Goal: Information Seeking & Learning: Learn about a topic

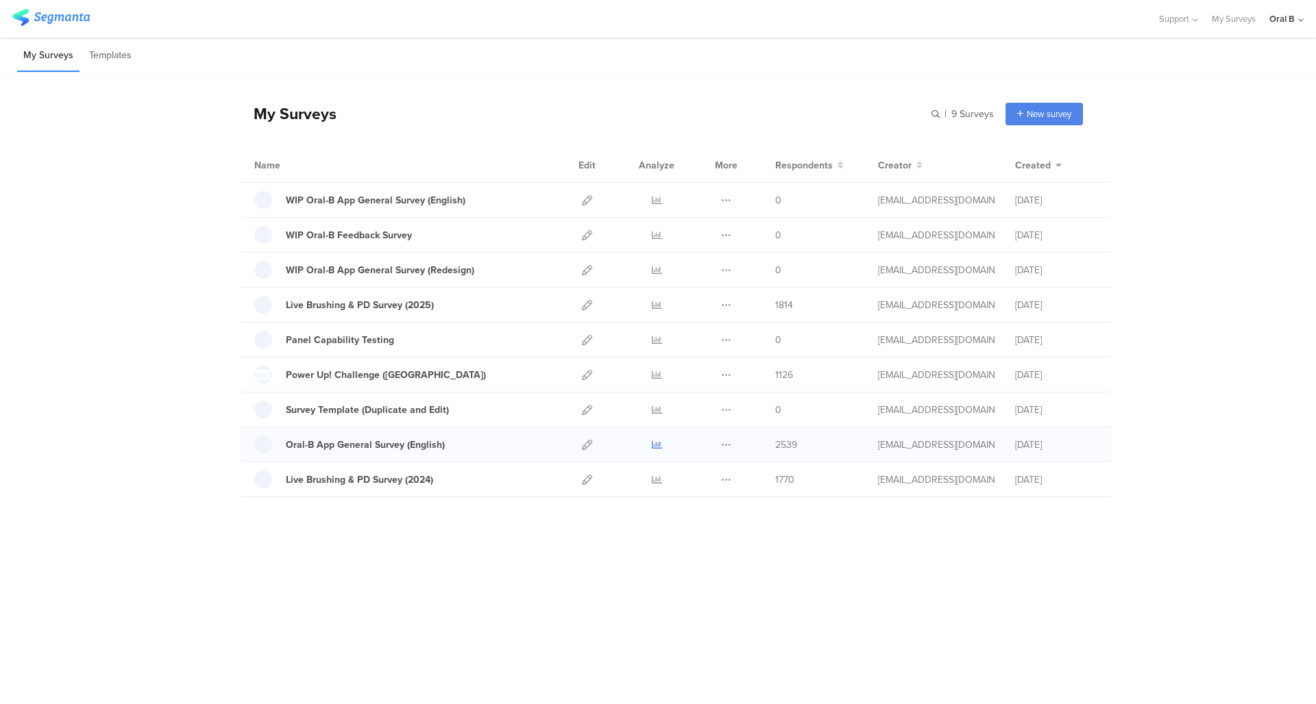
click at [659, 441] on icon at bounding box center [657, 445] width 10 height 10
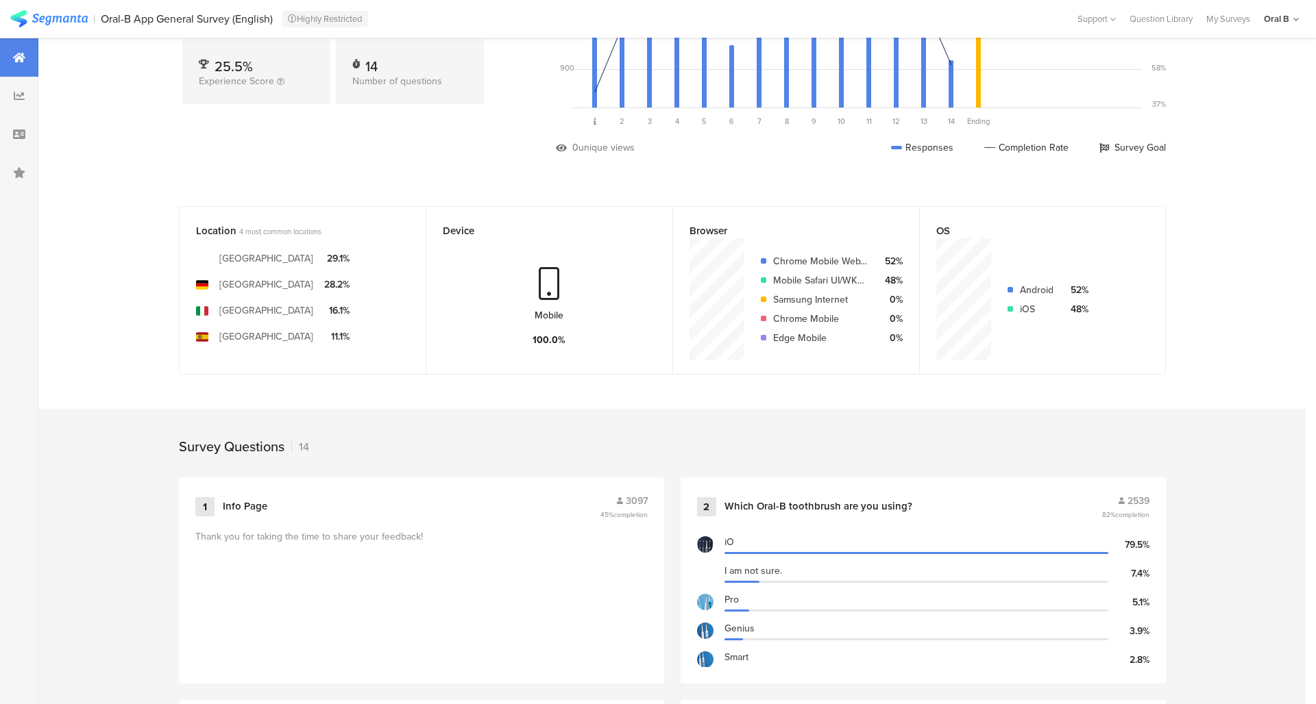
scroll to position [291, 0]
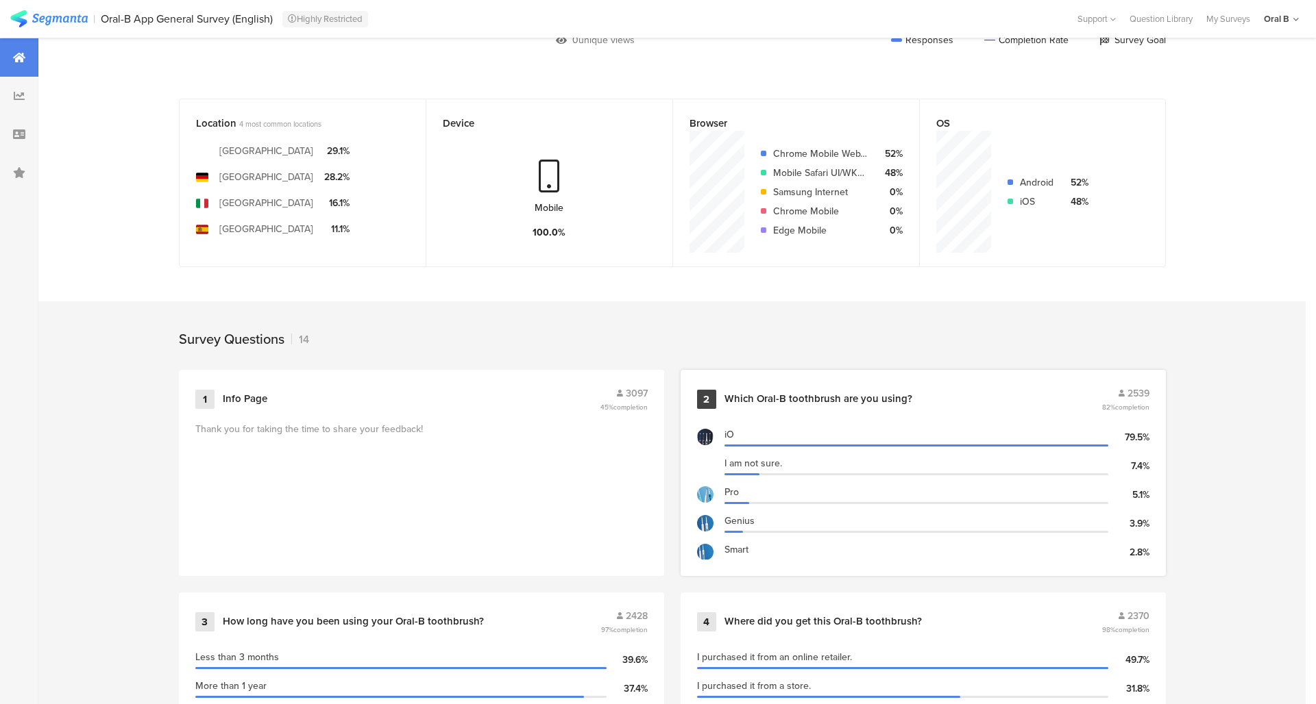
click at [865, 402] on div "2 Which Oral-B toothbrush are you using? 2539 82% completion" at bounding box center [923, 400] width 452 height 26
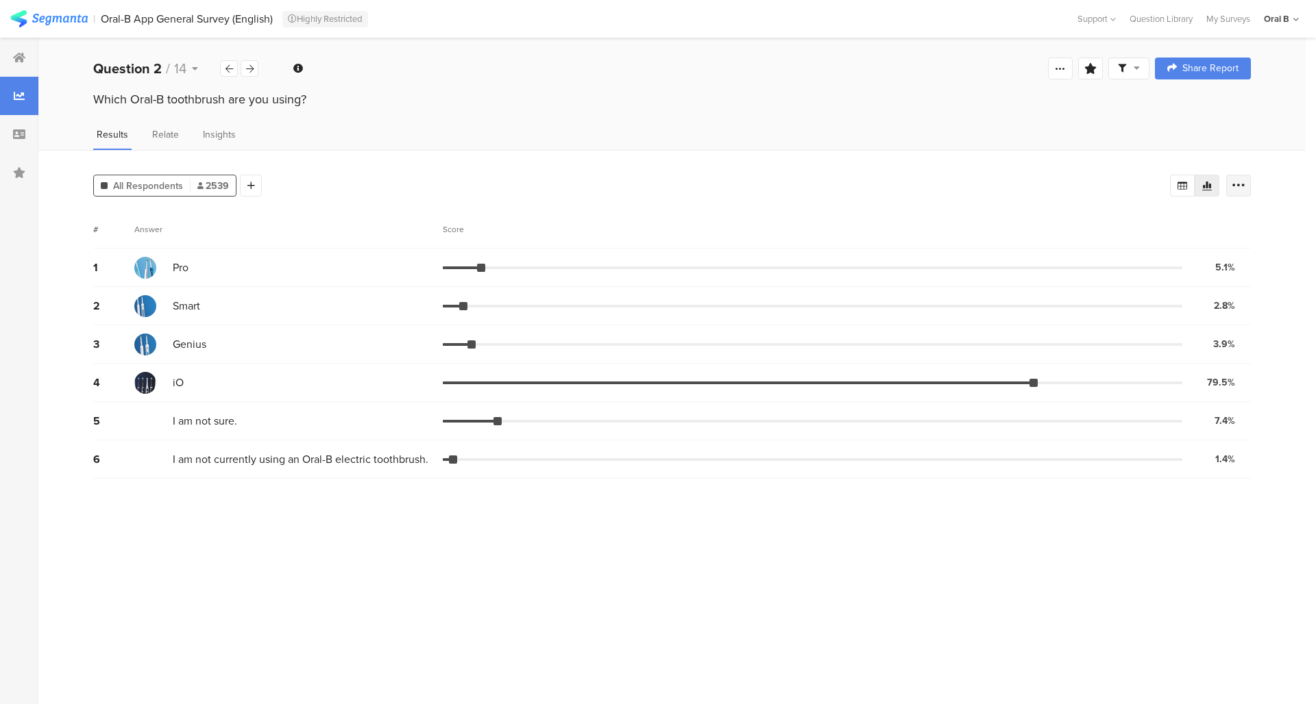
click at [1241, 192] on div at bounding box center [1238, 186] width 25 height 22
click at [263, 176] on div "All Respondents 2539 Add Segment" at bounding box center [631, 182] width 1077 height 27
click at [249, 182] on icon at bounding box center [251, 186] width 8 height 10
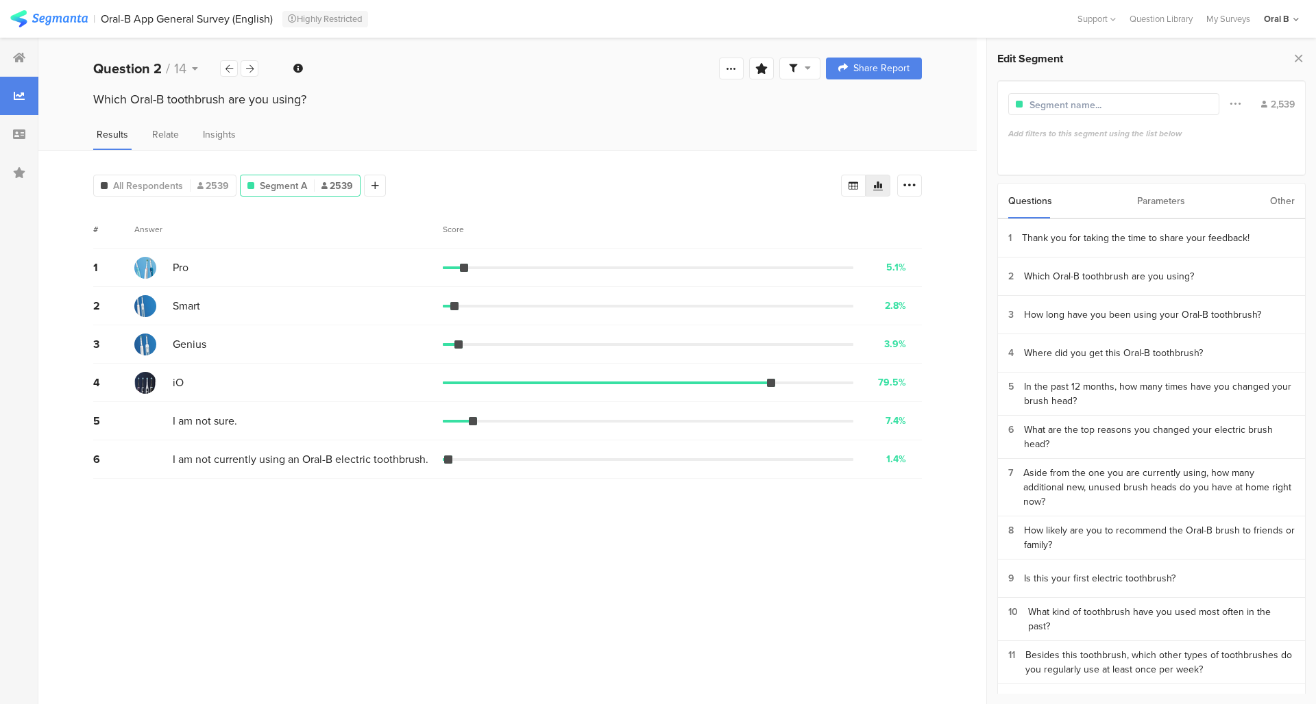
click at [1160, 205] on div "Parameters" at bounding box center [1161, 201] width 48 height 35
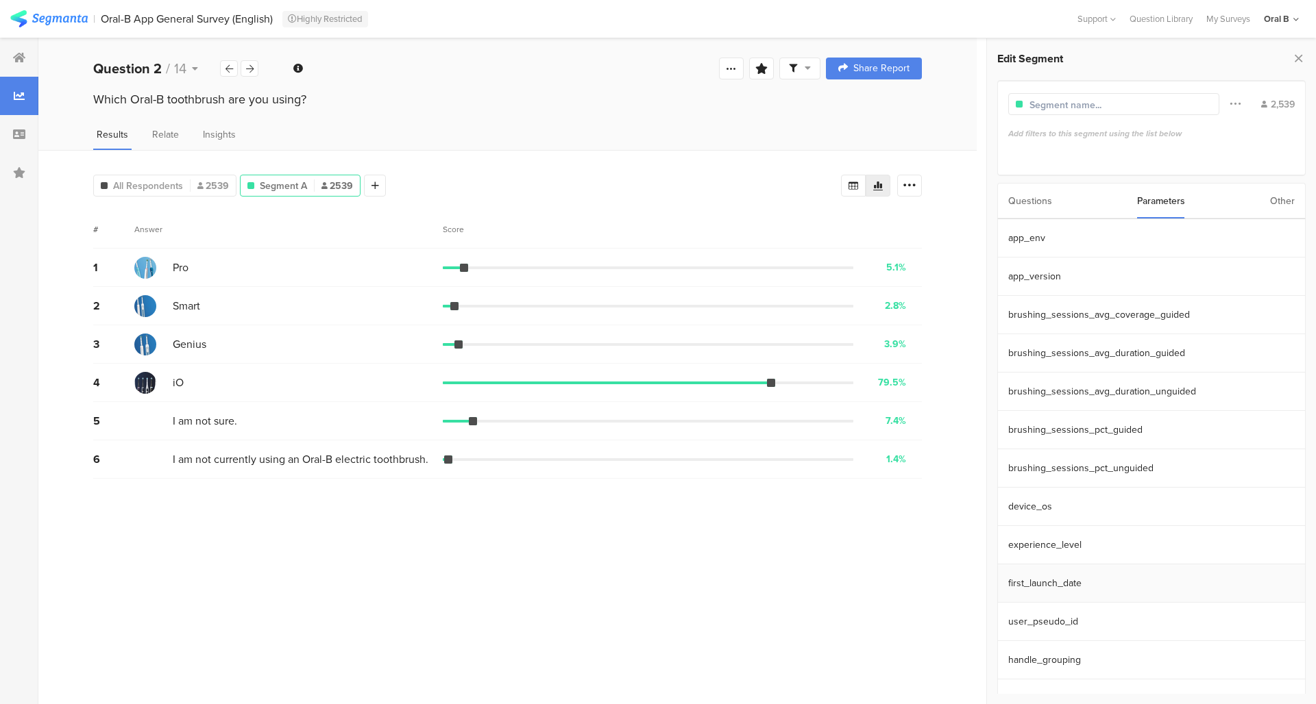
scroll to position [62, 0]
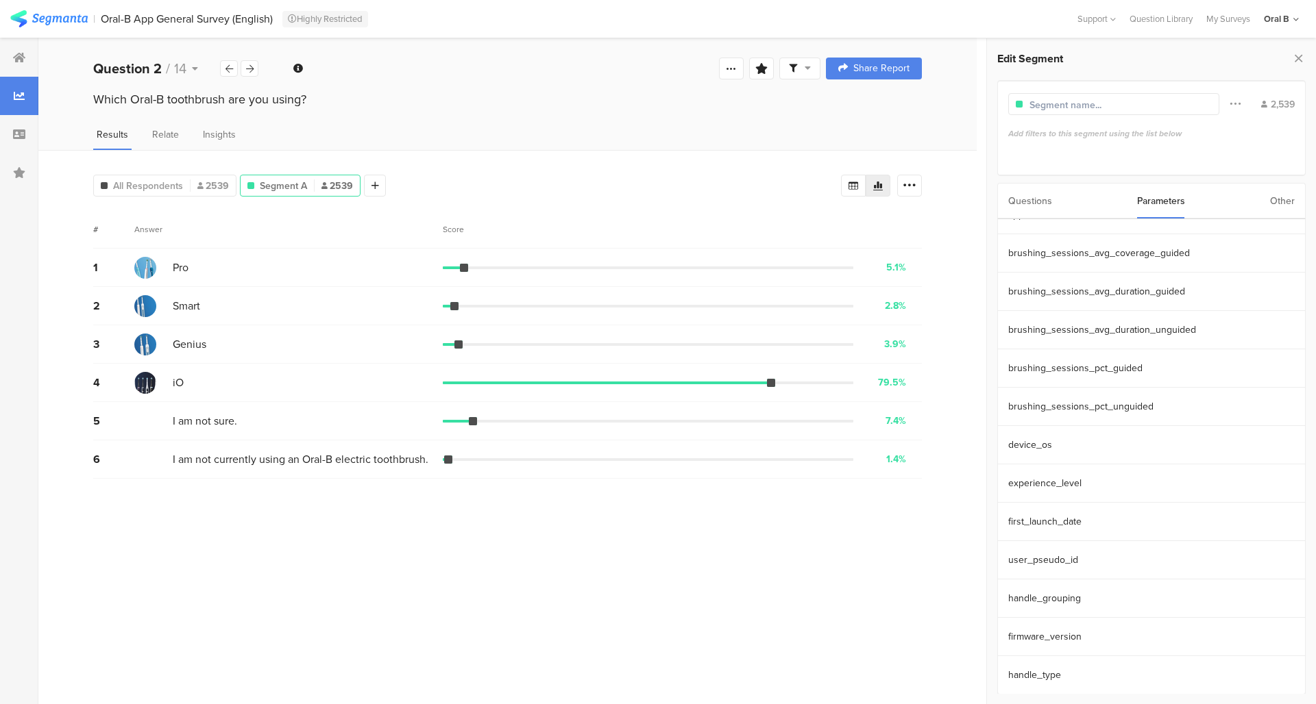
click at [1284, 196] on div "Other" at bounding box center [1282, 201] width 25 height 35
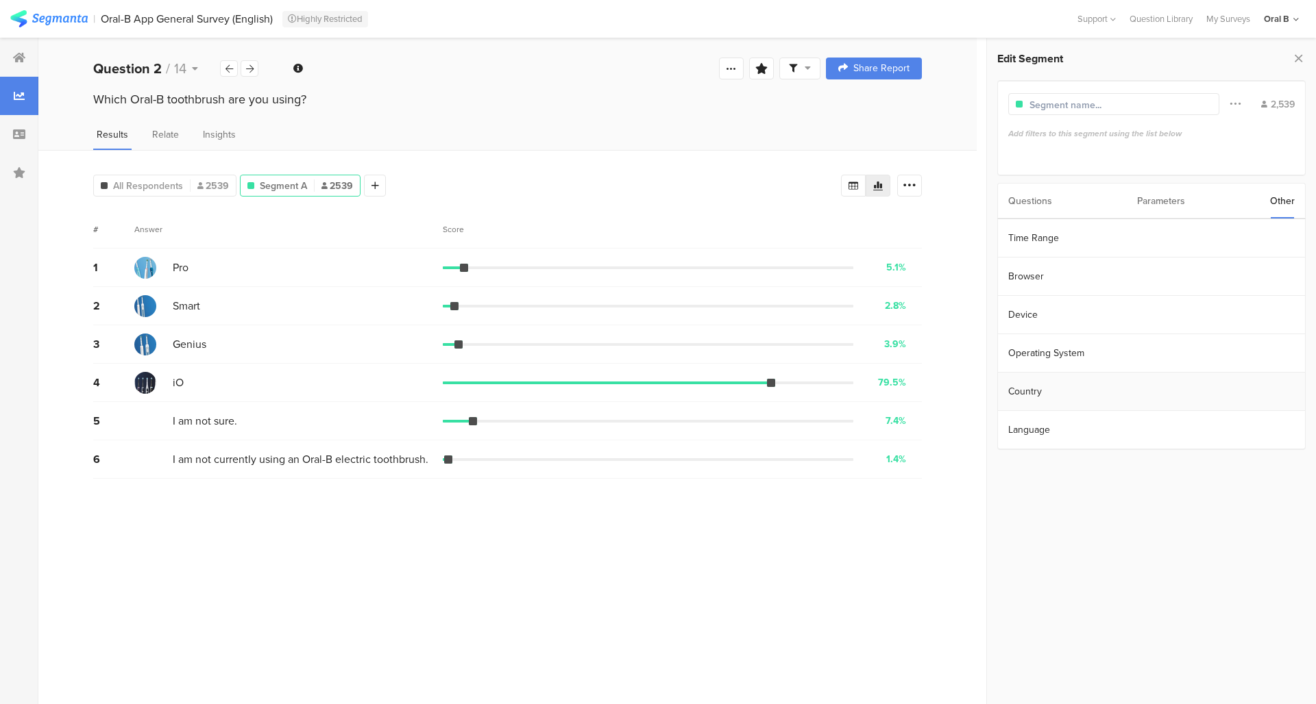
click at [1045, 388] on section "Country" at bounding box center [1151, 392] width 307 height 38
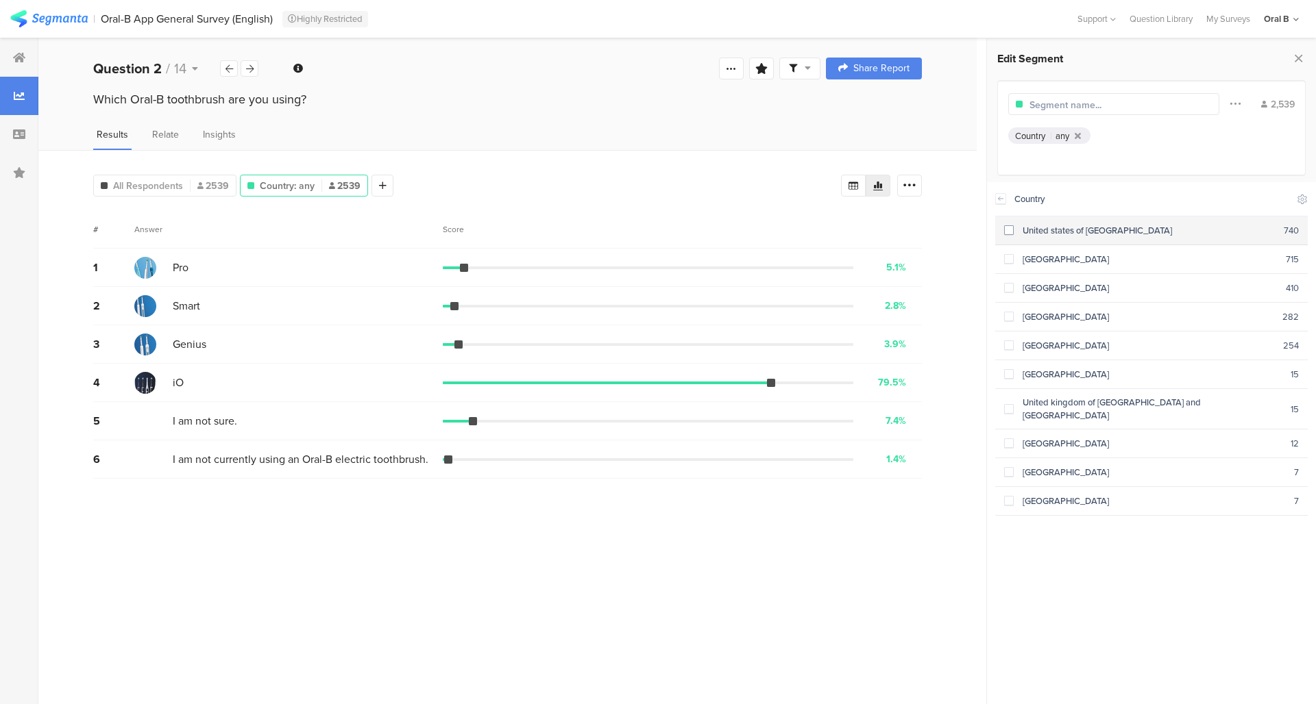
click at [1008, 229] on span at bounding box center [1009, 230] width 10 height 10
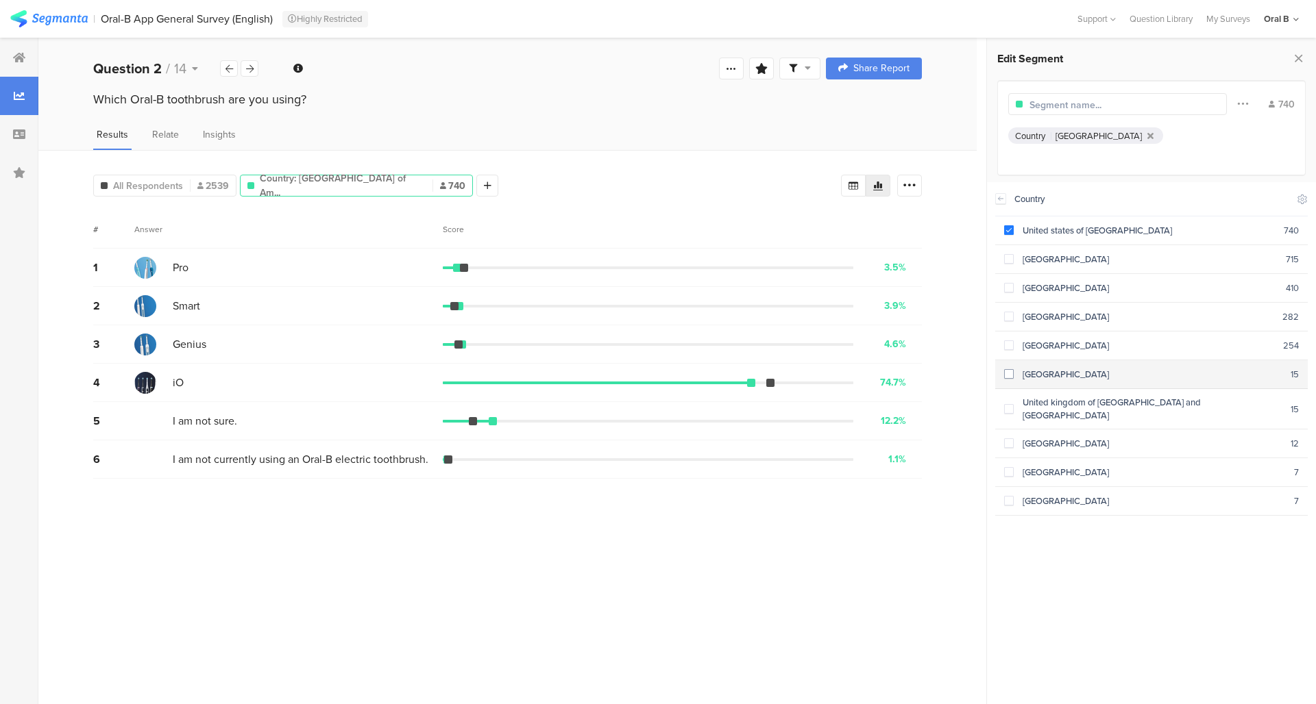
click at [1009, 370] on span at bounding box center [1009, 374] width 10 height 10
click at [286, 235] on icon at bounding box center [285, 239] width 29 height 23
click at [295, 238] on icon at bounding box center [293, 239] width 29 height 23
click at [1089, 138] on div "United States of America, Canada" at bounding box center [1143, 136] width 177 height 13
click at [348, 216] on div "United States of America, Canada" at bounding box center [354, 214] width 115 height 12
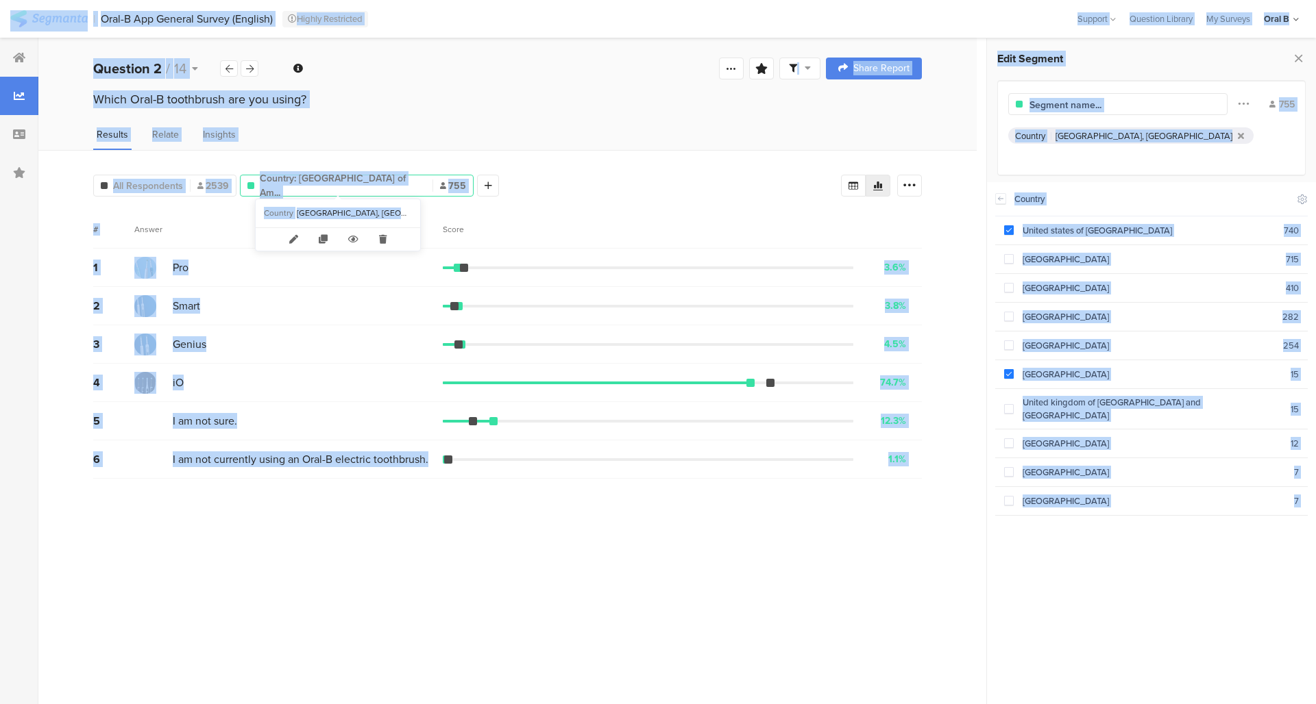
click at [348, 216] on div "United States of America, Canada" at bounding box center [354, 214] width 115 height 12
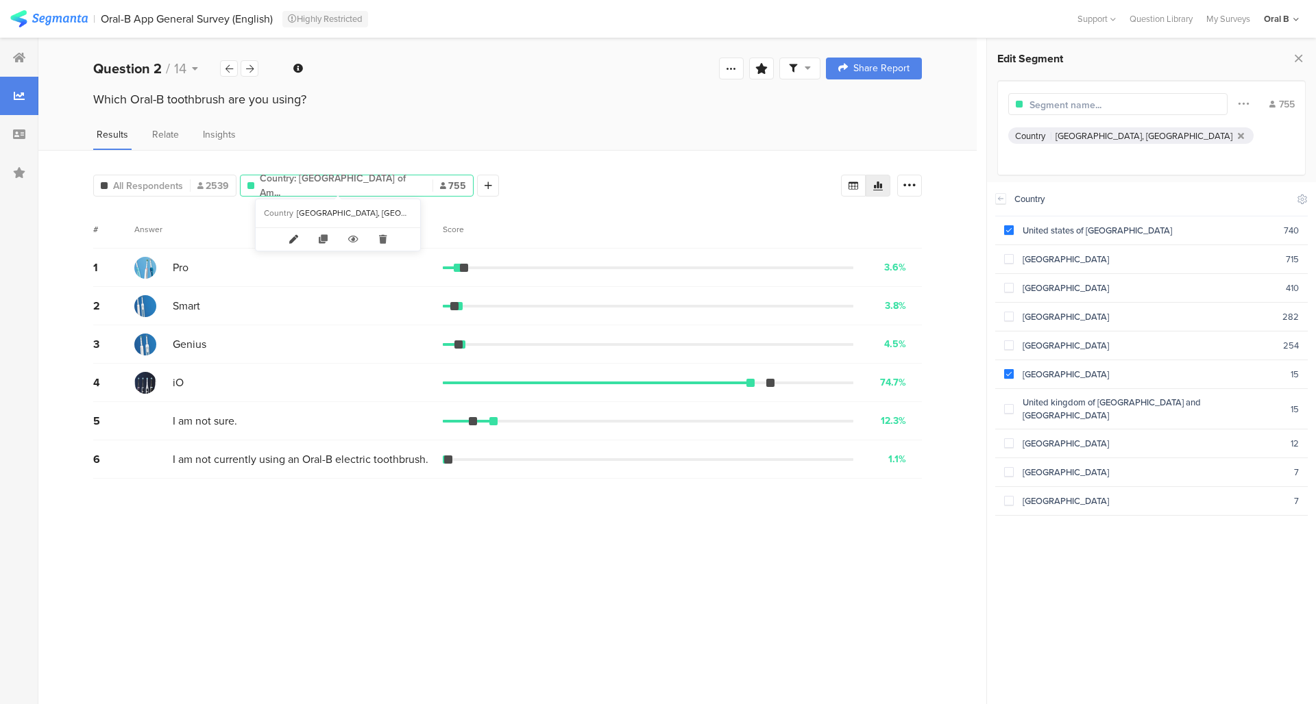
click at [291, 241] on icon at bounding box center [293, 239] width 29 height 23
click at [276, 184] on span "Country: United States of Am..." at bounding box center [343, 185] width 166 height 29
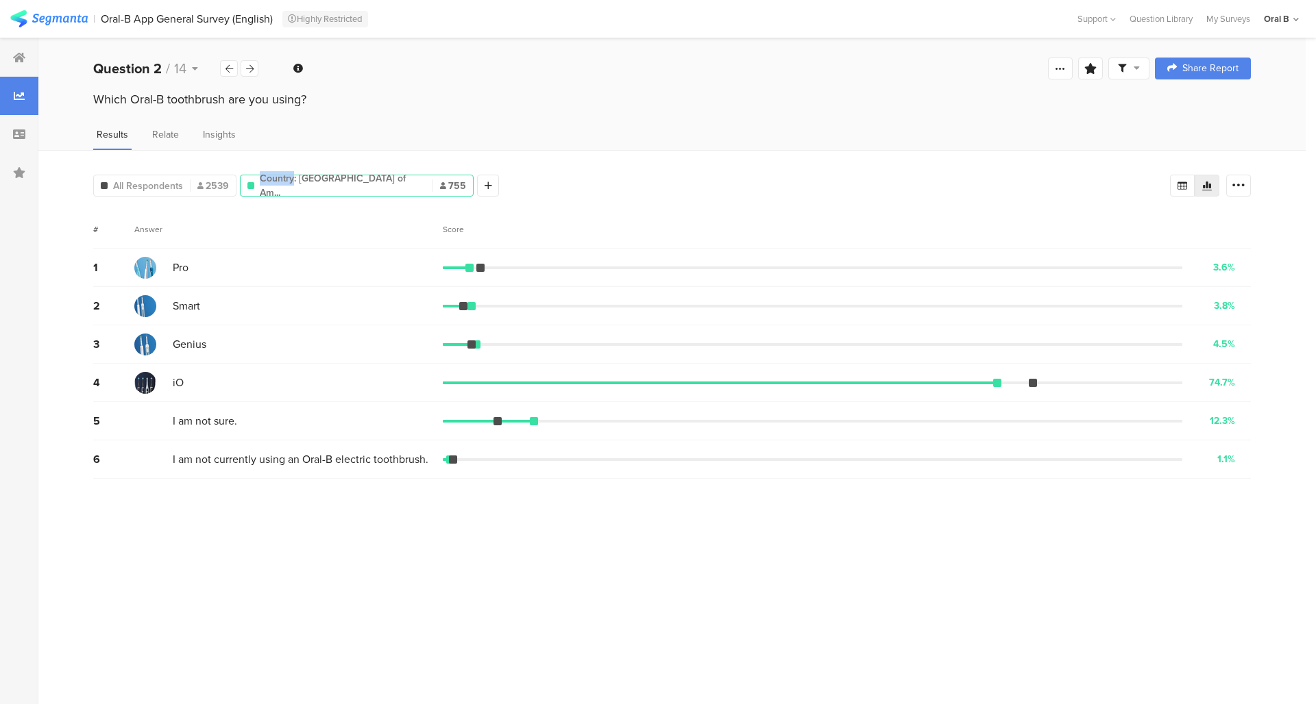
click at [276, 184] on span "Country: United States of Am..." at bounding box center [343, 185] width 166 height 29
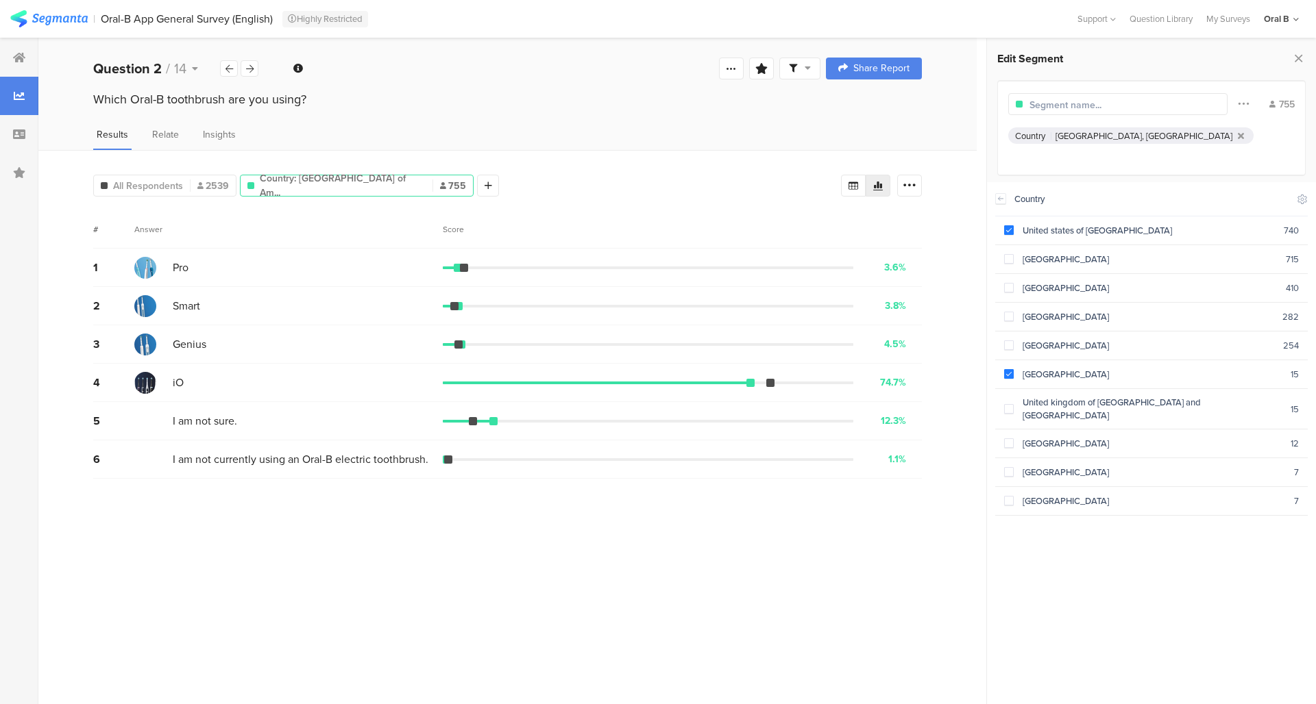
click at [304, 184] on span "Country: United States of Am..." at bounding box center [343, 185] width 166 height 29
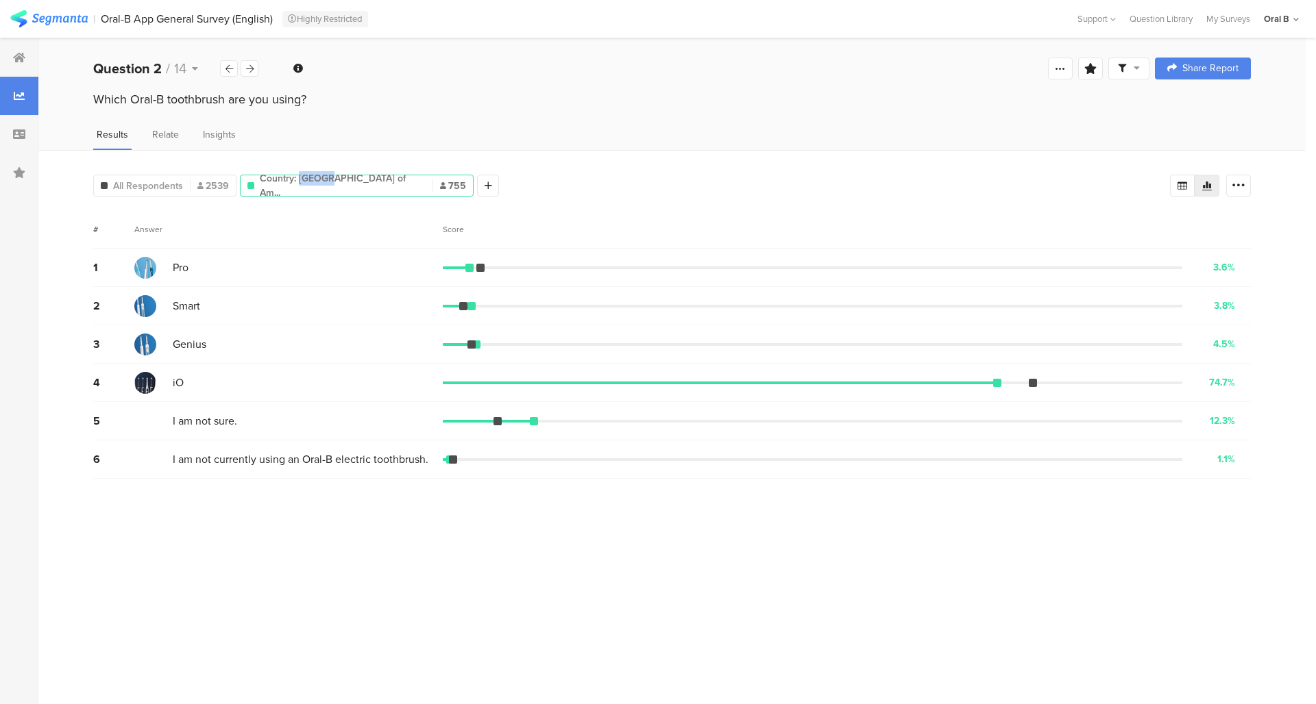
click at [304, 184] on span "Country: United States of Am..." at bounding box center [343, 185] width 166 height 29
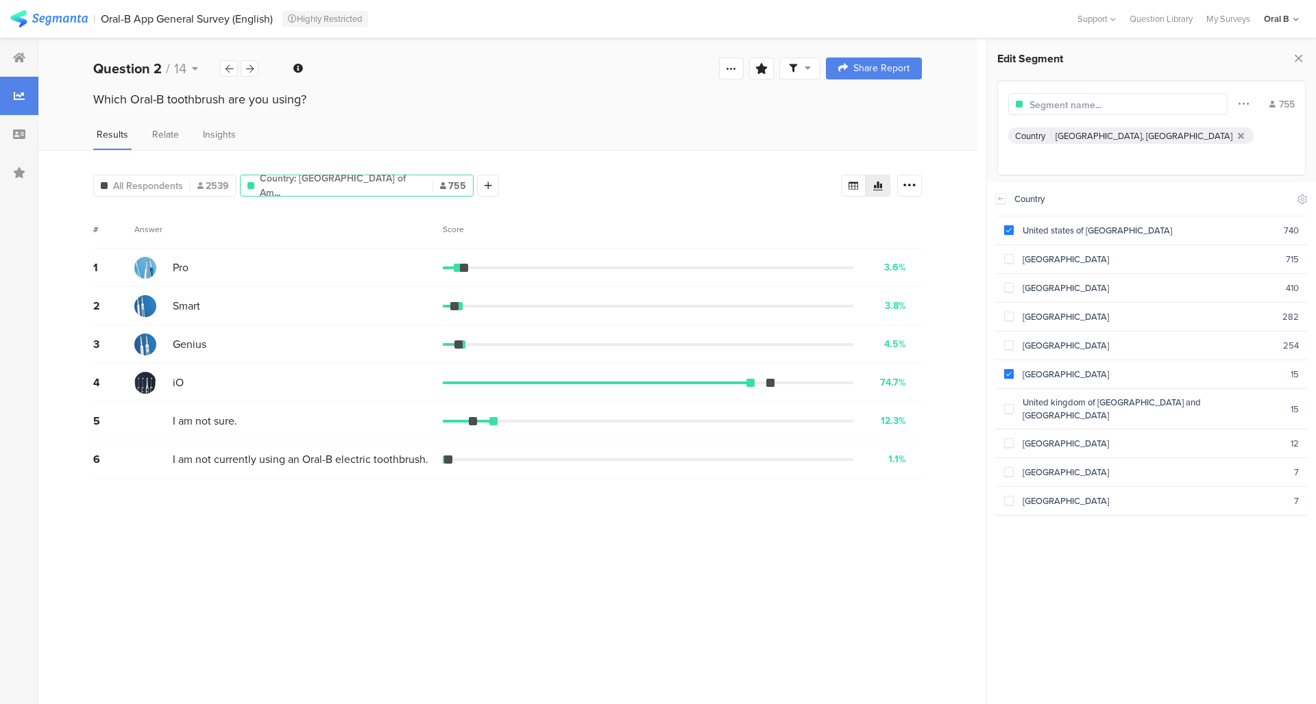
click at [341, 186] on span "Country: United States of Am..." at bounding box center [343, 185] width 166 height 29
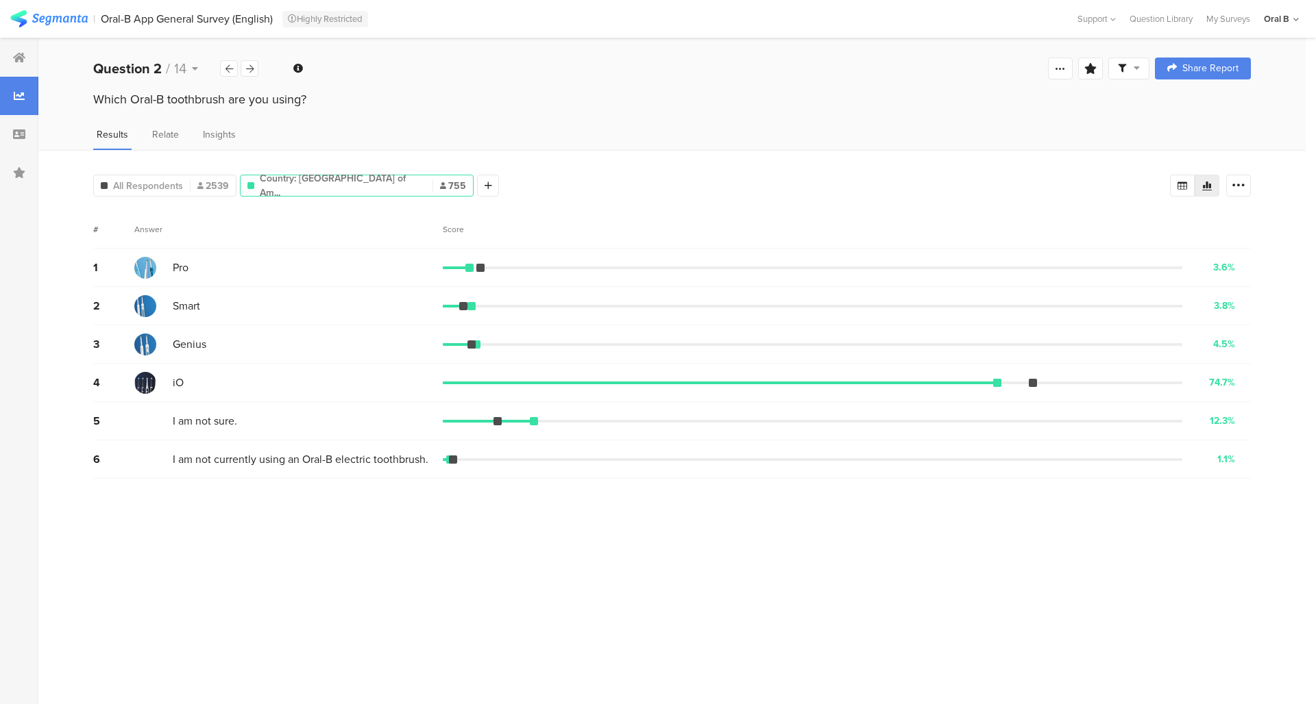
click at [440, 180] on span "755" at bounding box center [453, 186] width 26 height 14
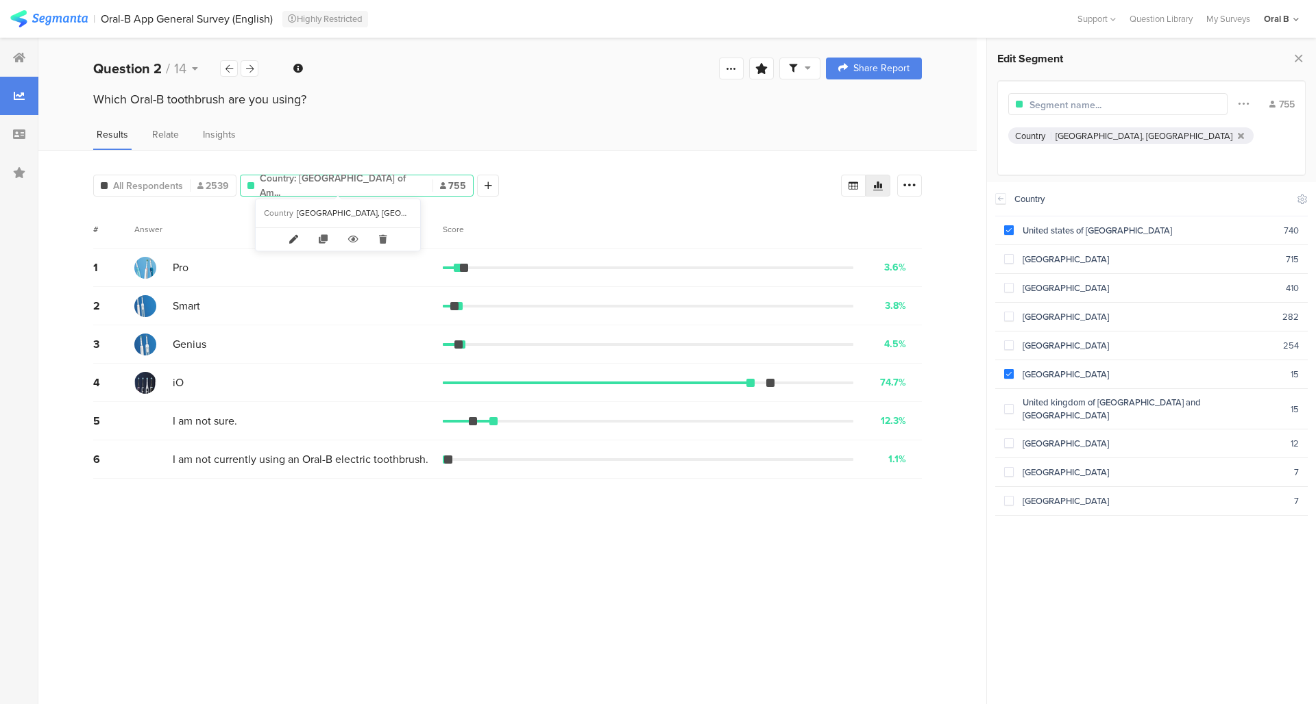
click at [293, 238] on icon at bounding box center [293, 239] width 29 height 23
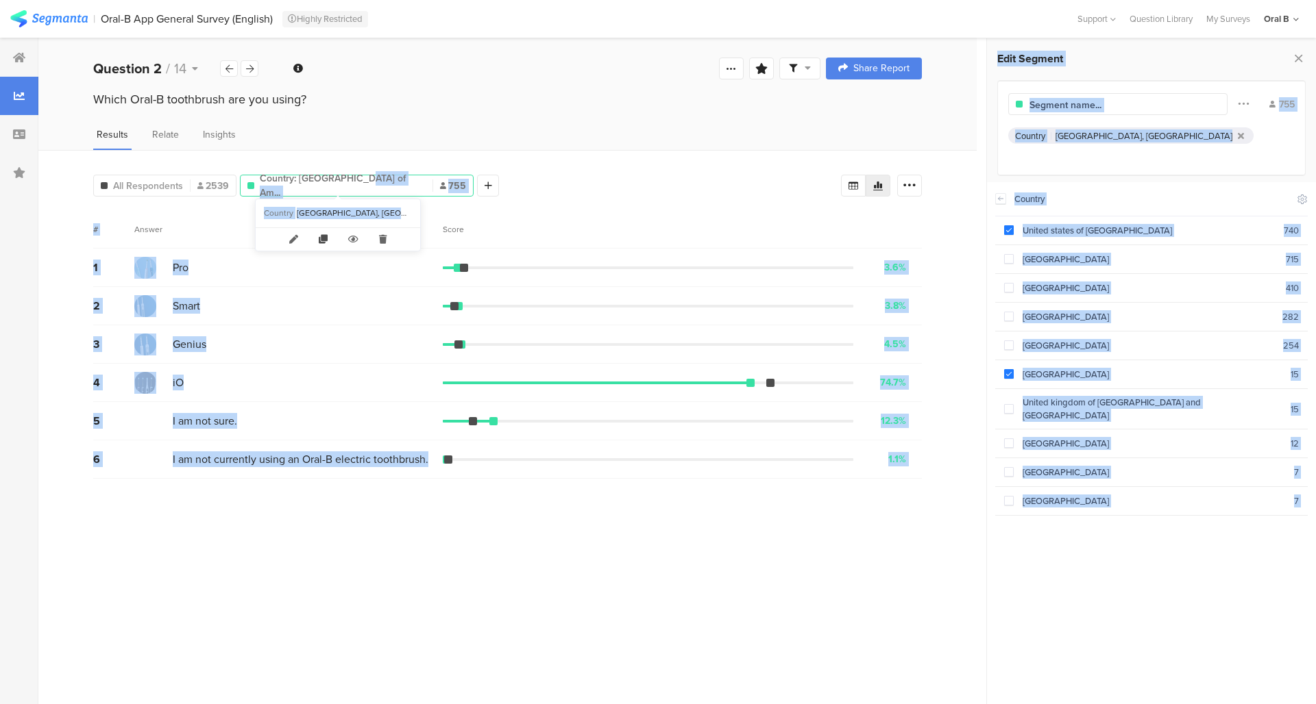
drag, startPoint x: 356, startPoint y: 186, endPoint x: 334, endPoint y: 241, distance: 59.7
click at [334, 242] on body "You are using an unsupported version of Internet Explorer. Unsupported browsers…" at bounding box center [658, 352] width 1316 height 704
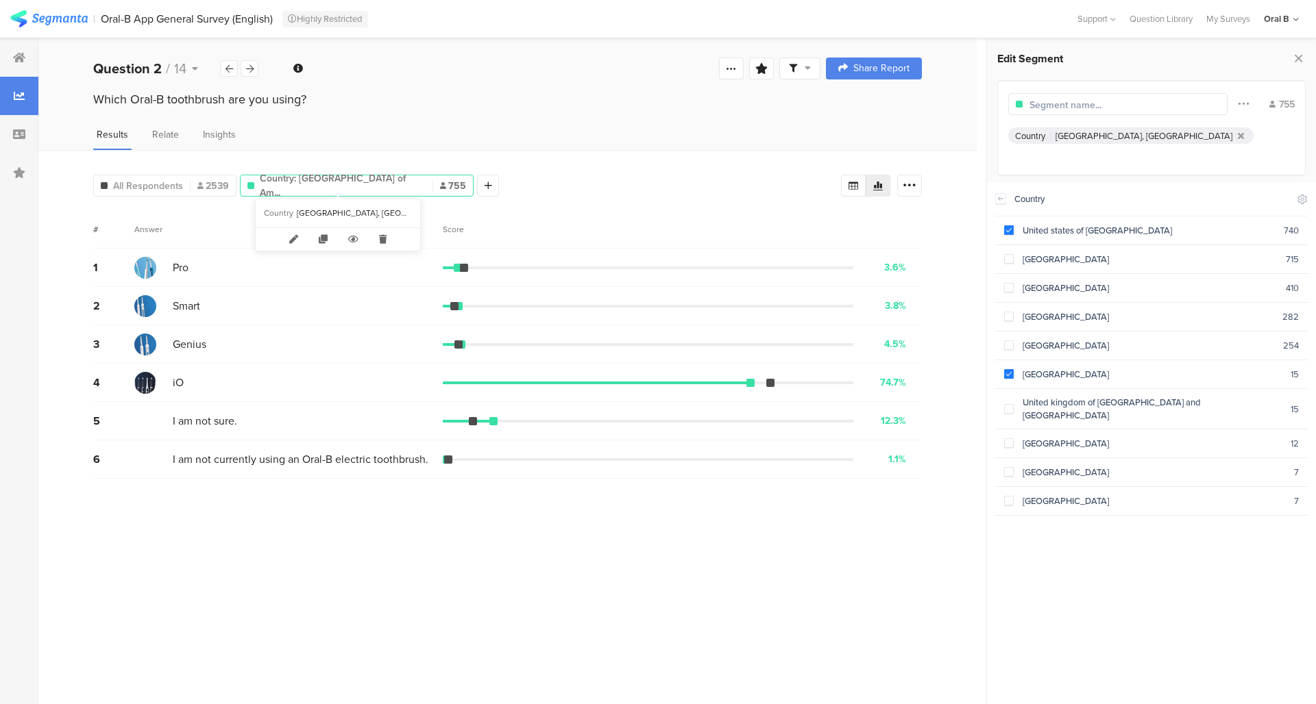
click at [631, 132] on div "Results Relate Insights" at bounding box center [507, 138] width 938 height 23
click at [294, 239] on icon at bounding box center [293, 239] width 29 height 23
click at [477, 188] on div at bounding box center [488, 186] width 22 height 22
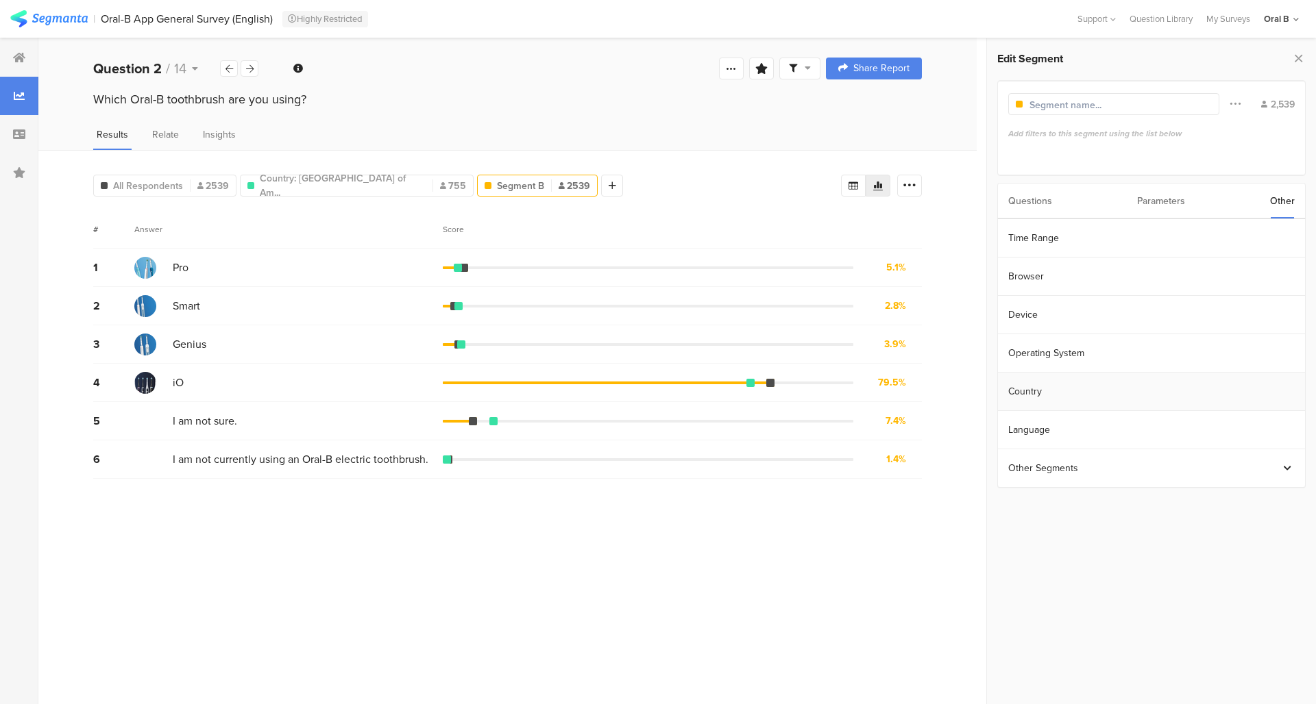
click at [1059, 385] on section "Country" at bounding box center [1151, 392] width 307 height 38
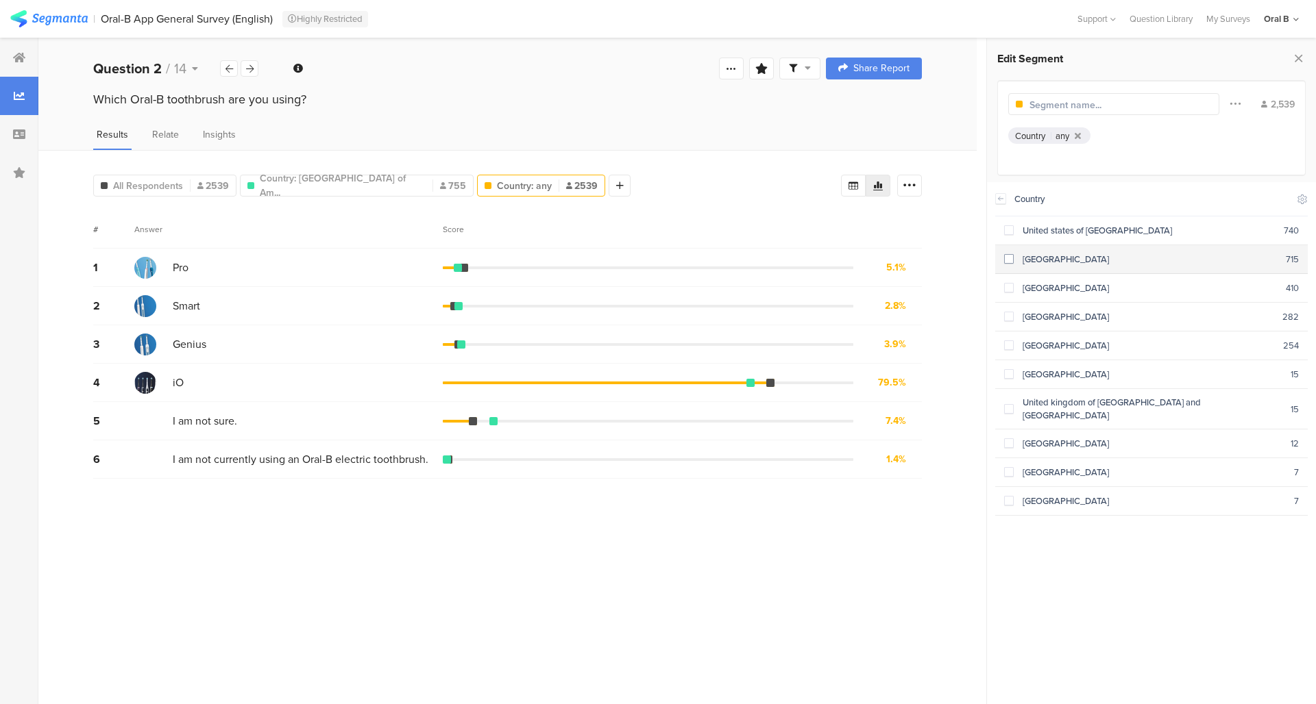
click at [1049, 256] on div "Germany" at bounding box center [1150, 259] width 272 height 13
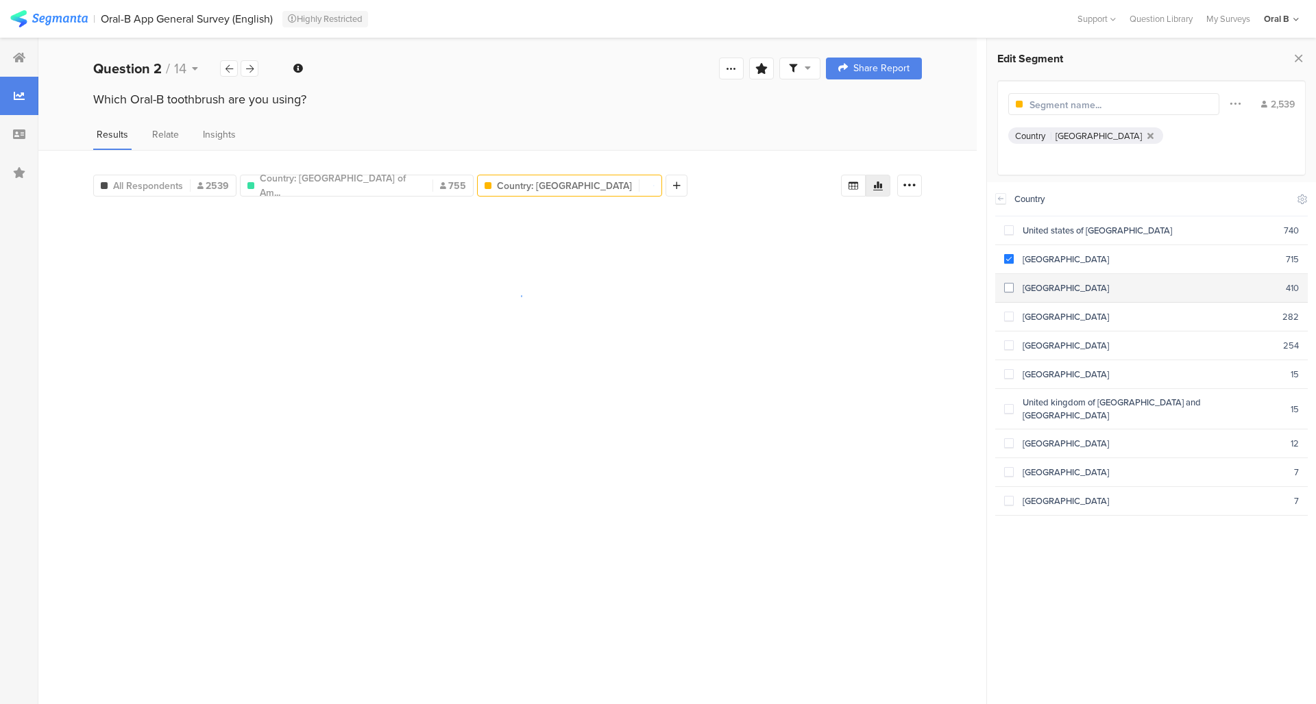
click at [1027, 282] on div "Italy" at bounding box center [1150, 288] width 272 height 13
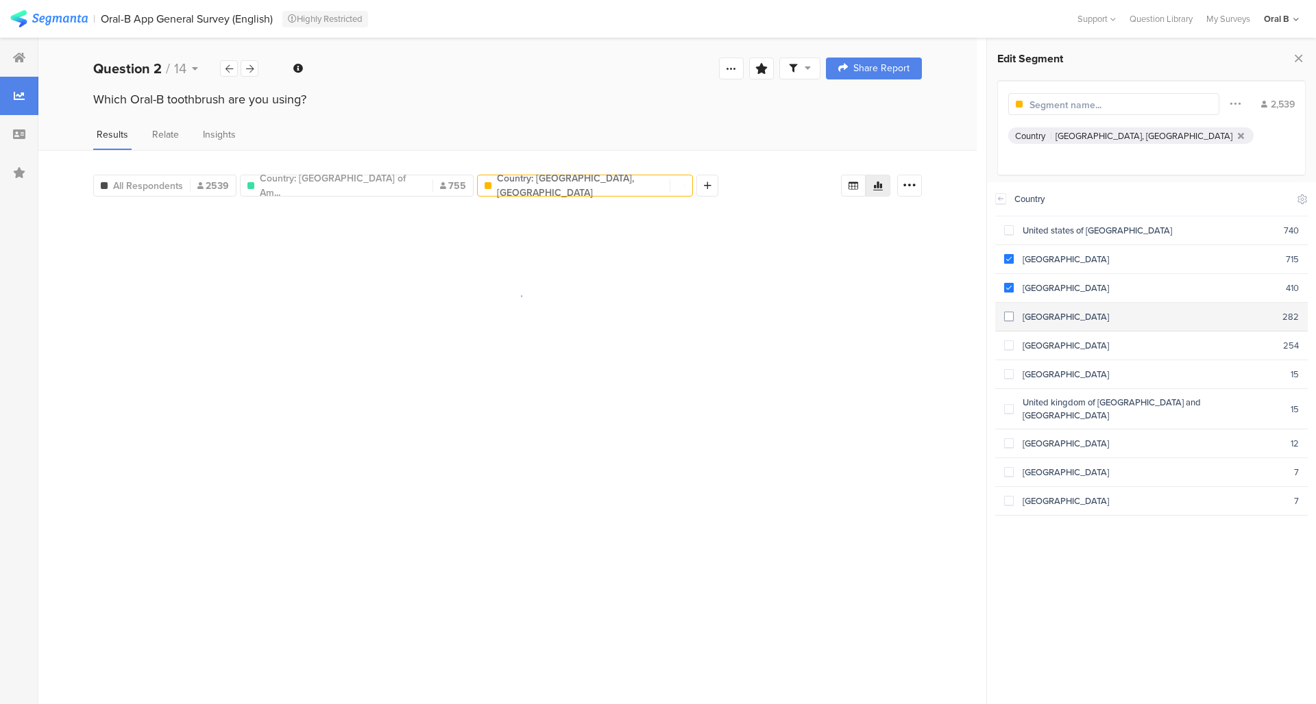
click at [1027, 315] on div "Spain" at bounding box center [1148, 316] width 269 height 13
click at [1027, 340] on div "France" at bounding box center [1148, 345] width 269 height 13
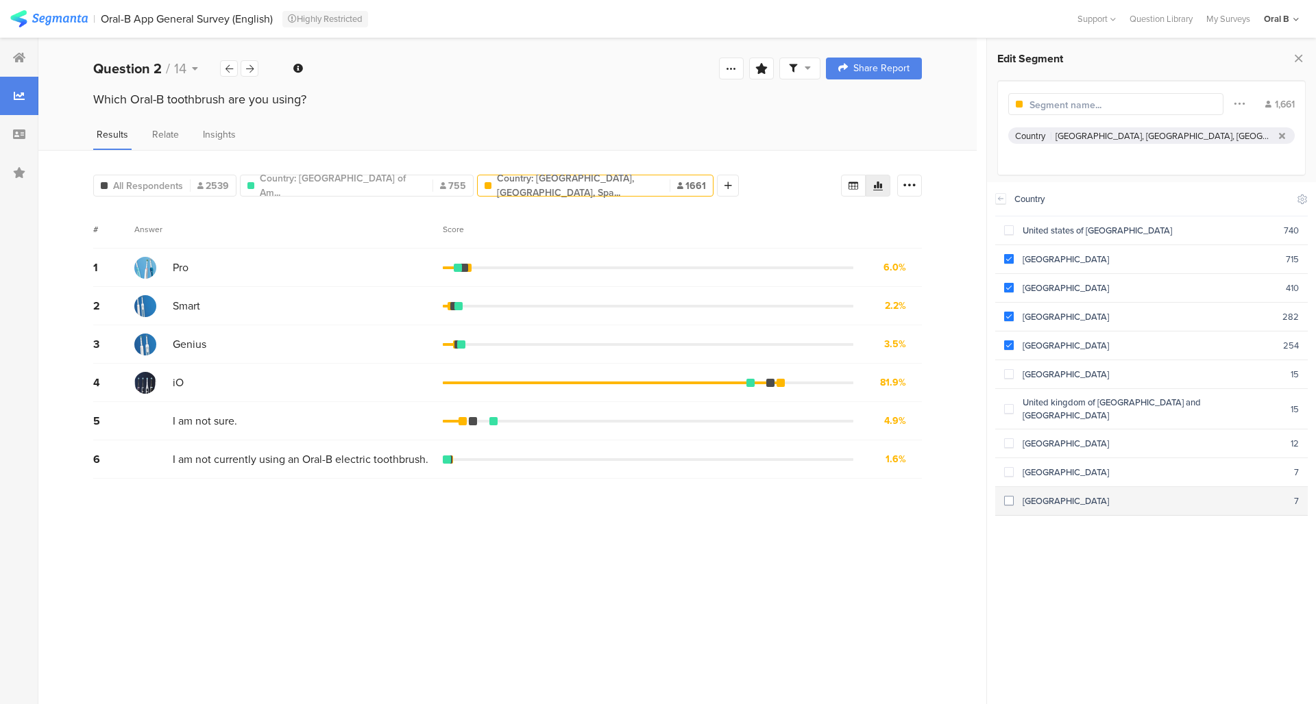
click at [1045, 495] on div "Switzerland" at bounding box center [1154, 501] width 280 height 13
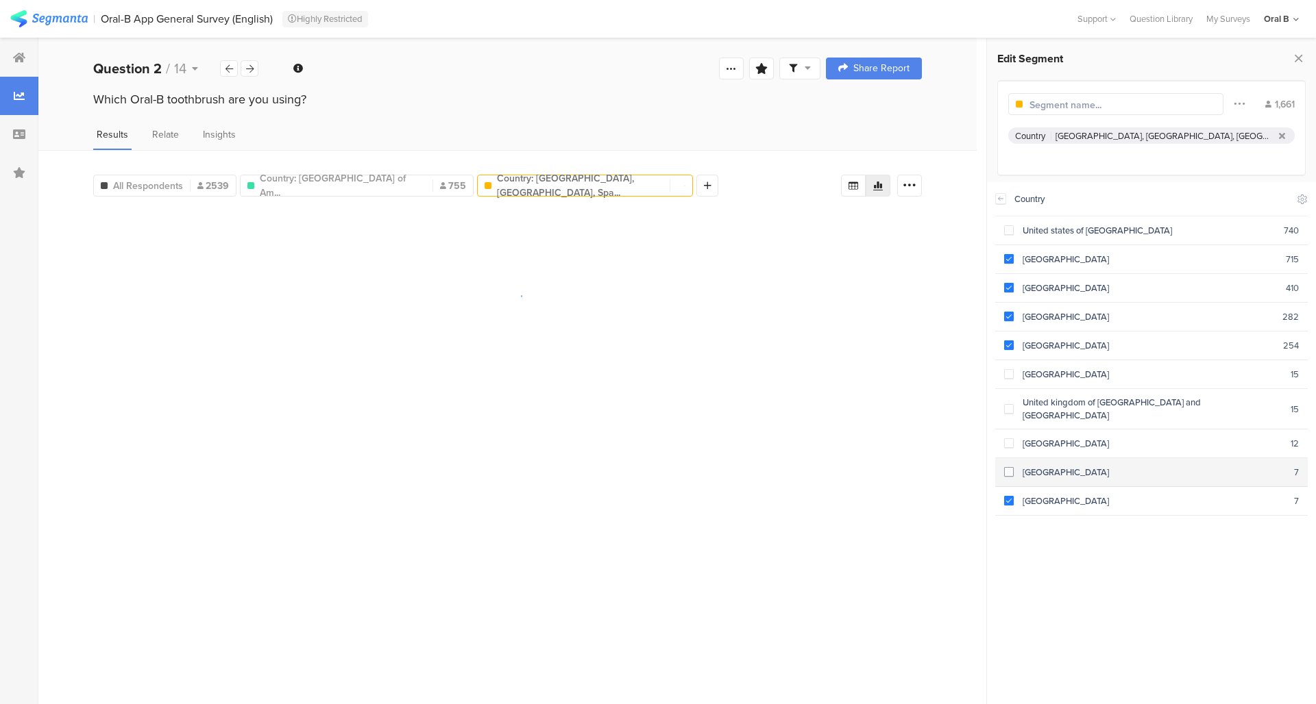
click at [1036, 466] on div "Austria" at bounding box center [1154, 472] width 280 height 13
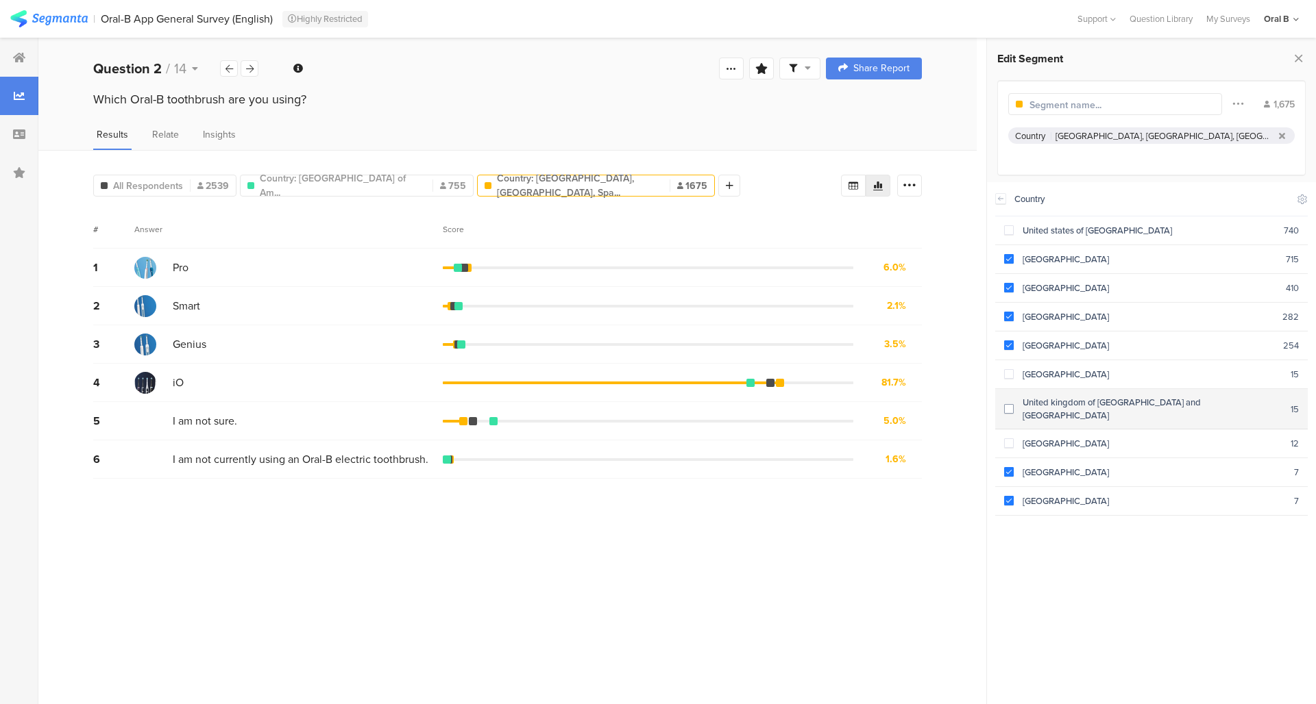
click at [1089, 396] on div "United kingdom of great britain and northern ireland" at bounding box center [1152, 409] width 277 height 26
click at [446, 99] on div "Which Oral-B toothbrush are you using?" at bounding box center [507, 99] width 829 height 18
click at [136, 181] on span "All Respondents" at bounding box center [148, 186] width 70 height 14
